Goal: Find specific page/section: Find specific page/section

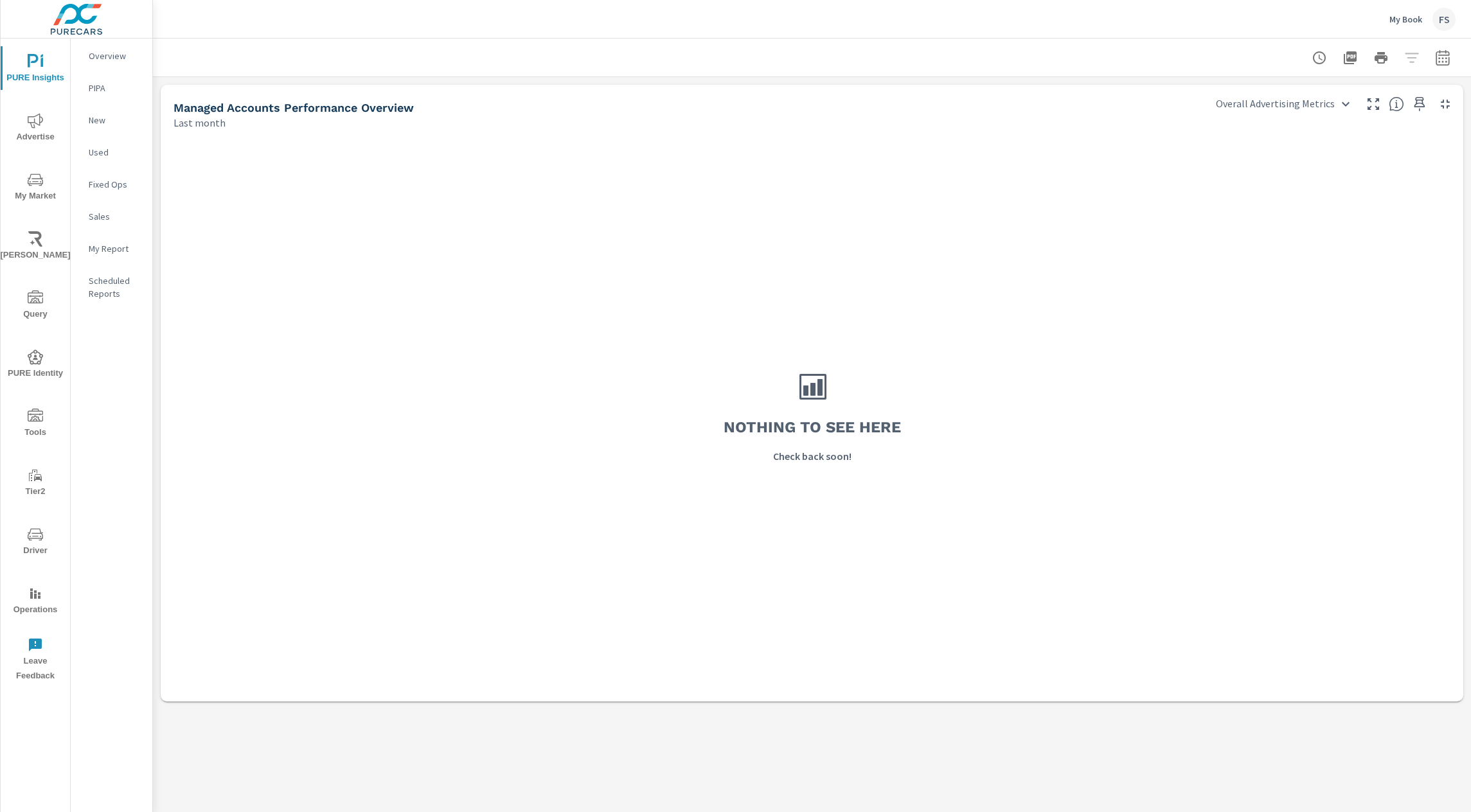
click at [659, 51] on div at bounding box center [812, 57] width 1287 height 38
click at [690, 57] on div at bounding box center [812, 57] width 1287 height 38
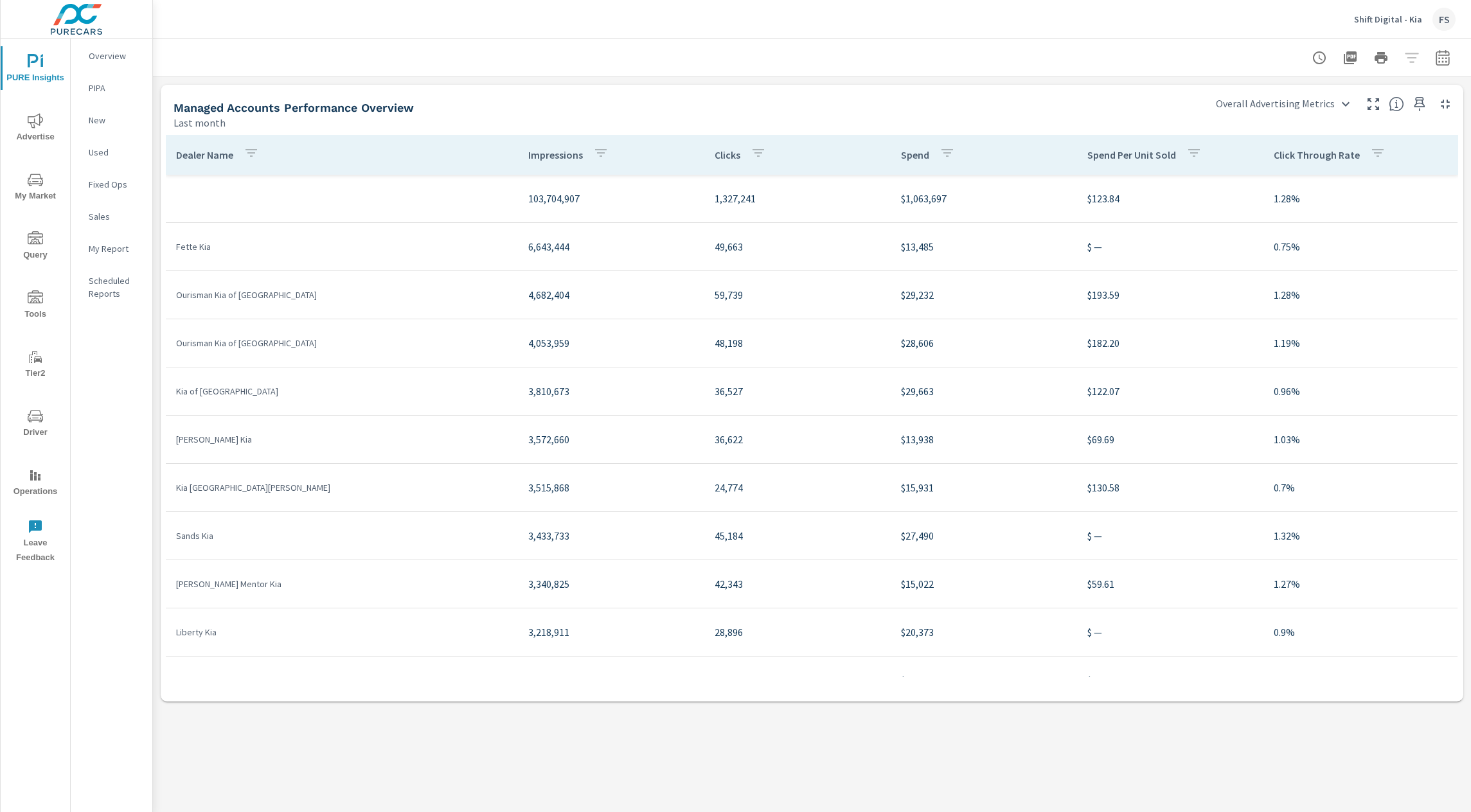
click at [728, 76] on div at bounding box center [812, 57] width 1287 height 38
click at [753, 83] on div "Managed Accounts Performance Overview Last month Overall Advertising Metrics Ov…" at bounding box center [812, 393] width 1318 height 632
click at [1241, 105] on body "PURE Insights Advertise My Market Query Tools Tier2 Driver Operations Leave Fee…" at bounding box center [735, 406] width 1471 height 812
click at [1268, 101] on div at bounding box center [735, 406] width 1471 height 812
click at [1263, 34] on div "Shift Digital - Kia FS" at bounding box center [812, 19] width 1287 height 38
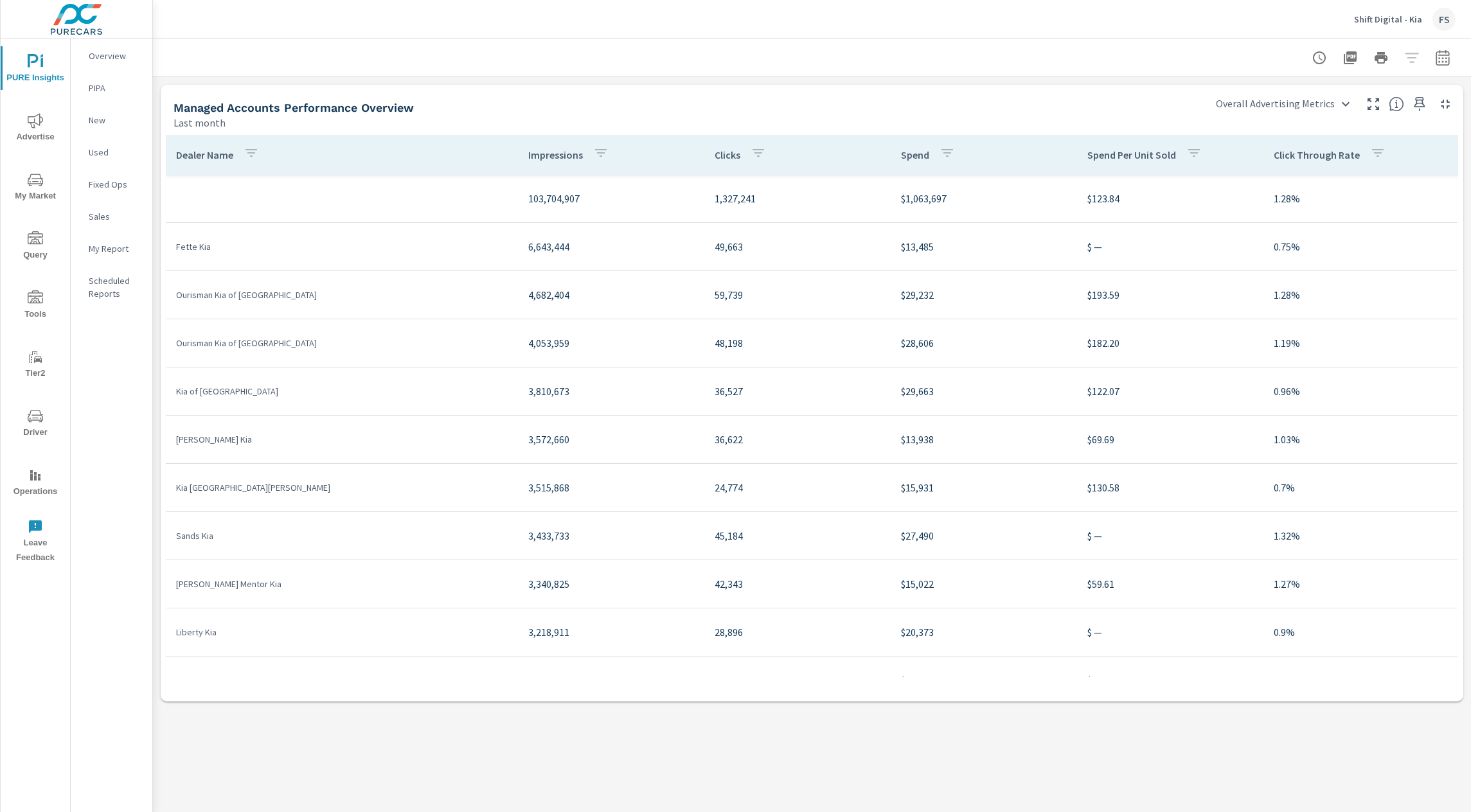
click at [1372, 22] on p "Shift Digital - Kia" at bounding box center [1388, 19] width 68 height 11
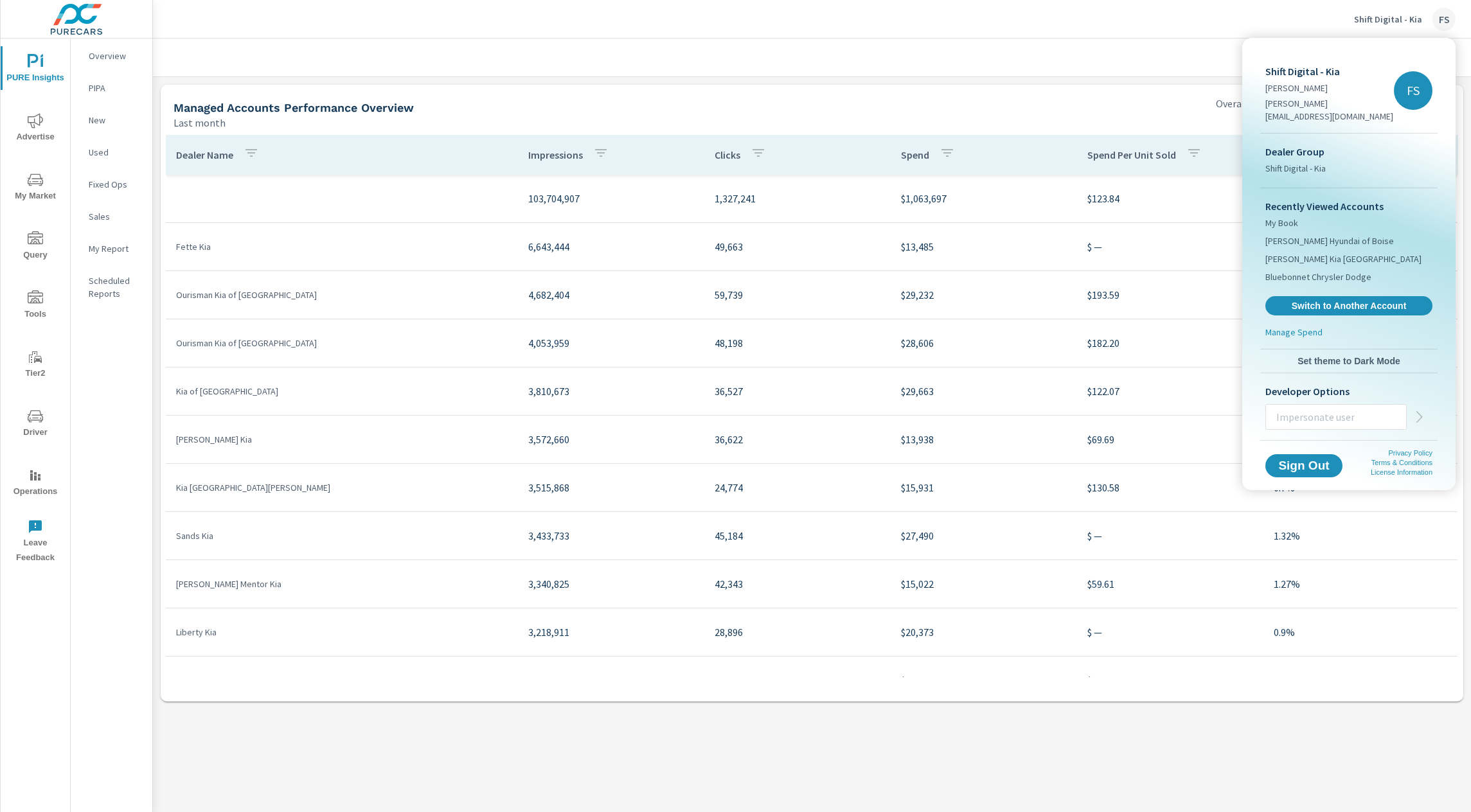
click at [1107, 58] on div at bounding box center [735, 406] width 1471 height 812
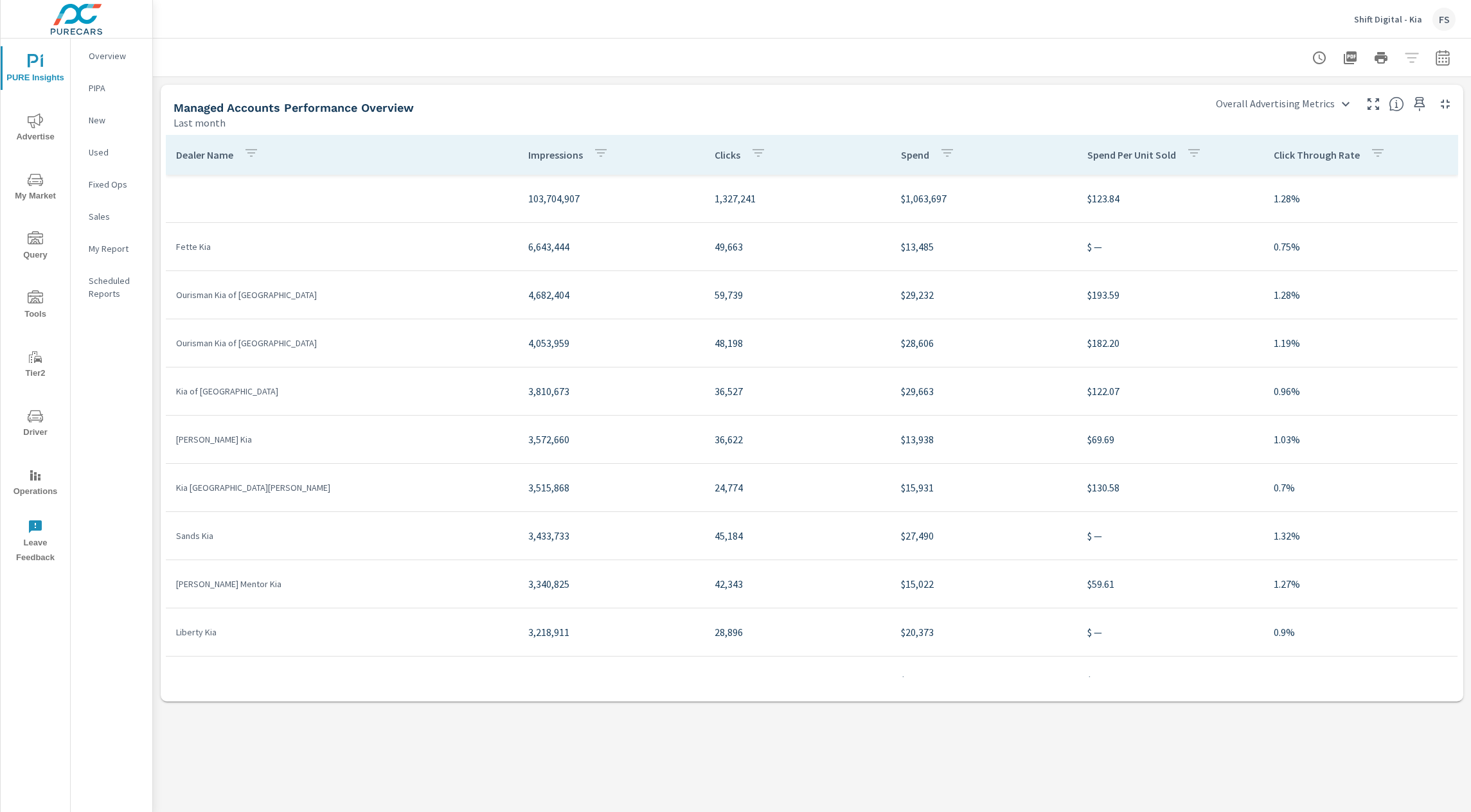
click at [428, 47] on div at bounding box center [812, 57] width 1287 height 38
click at [111, 249] on p "My Report" at bounding box center [115, 249] width 53 height 13
